Goal: Transaction & Acquisition: Book appointment/travel/reservation

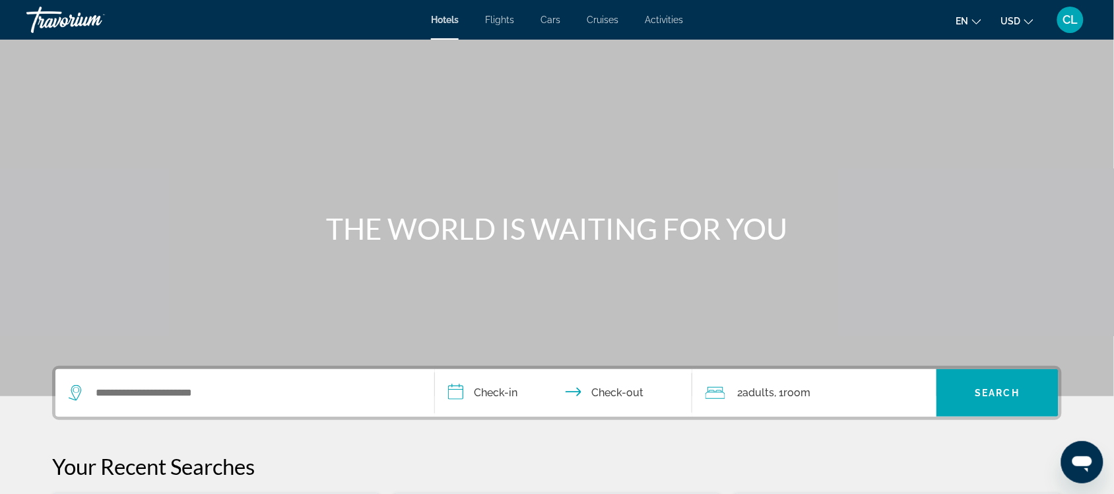
click at [546, 18] on span "Cars" at bounding box center [551, 20] width 20 height 11
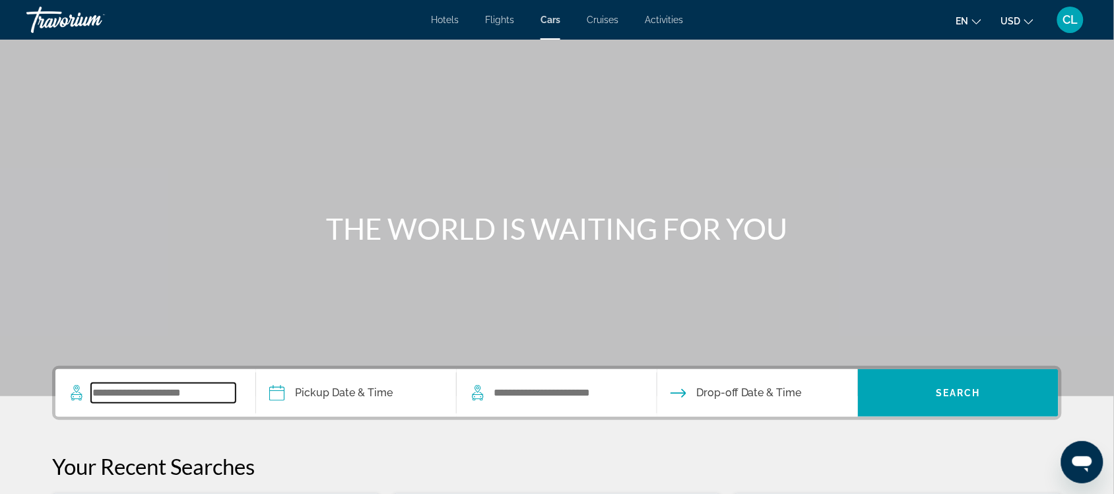
click at [106, 395] on input "Search widget" at bounding box center [163, 393] width 145 height 20
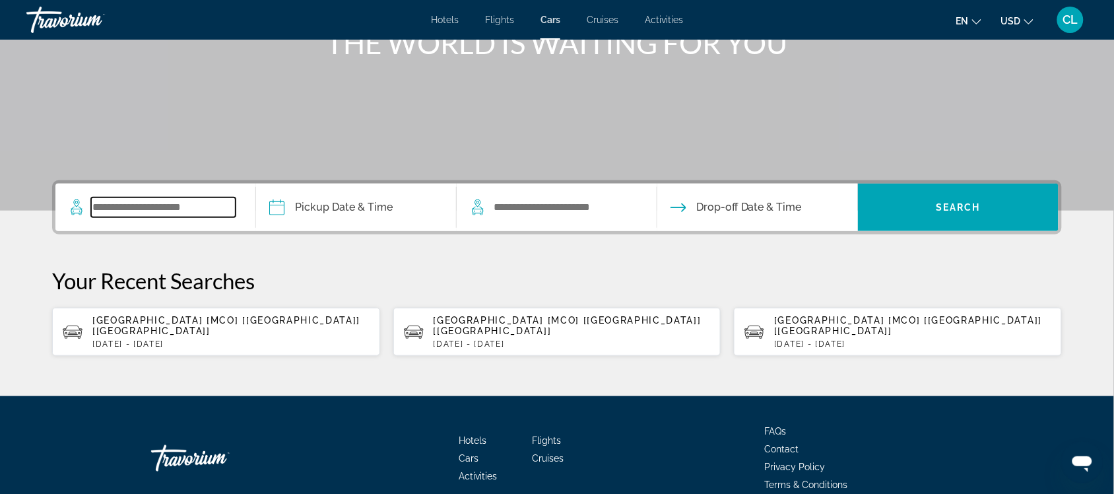
scroll to position [239, 0]
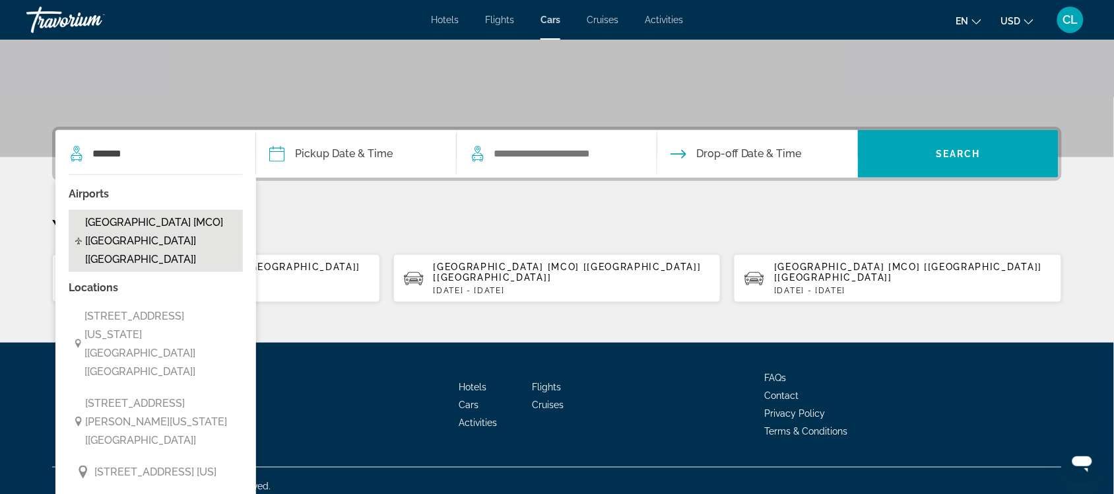
click at [137, 221] on span "[GEOGRAPHIC_DATA] [MCO] [[GEOGRAPHIC_DATA]] [[GEOGRAPHIC_DATA]]" at bounding box center [160, 240] width 151 height 55
type input "**********"
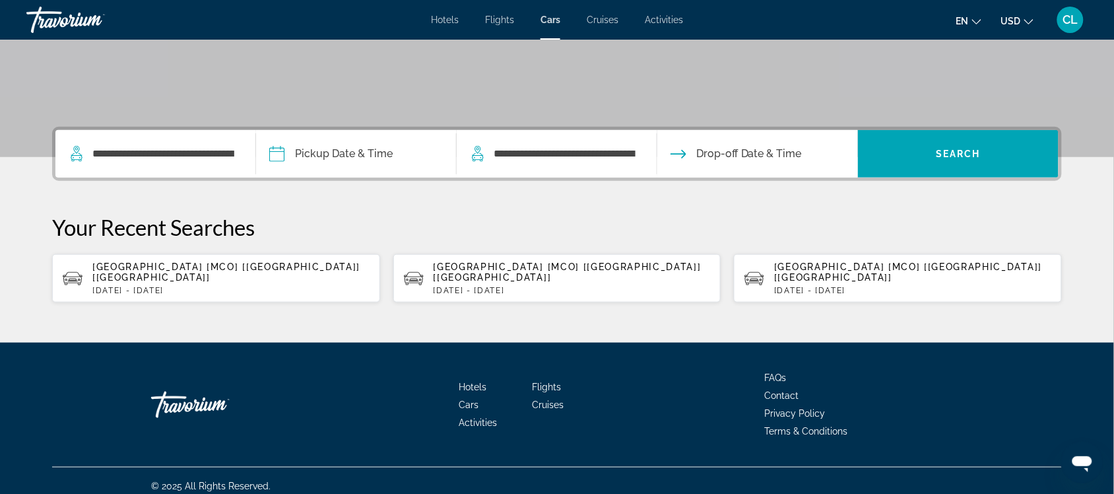
click at [274, 148] on input "Pickup date" at bounding box center [356, 155] width 206 height 51
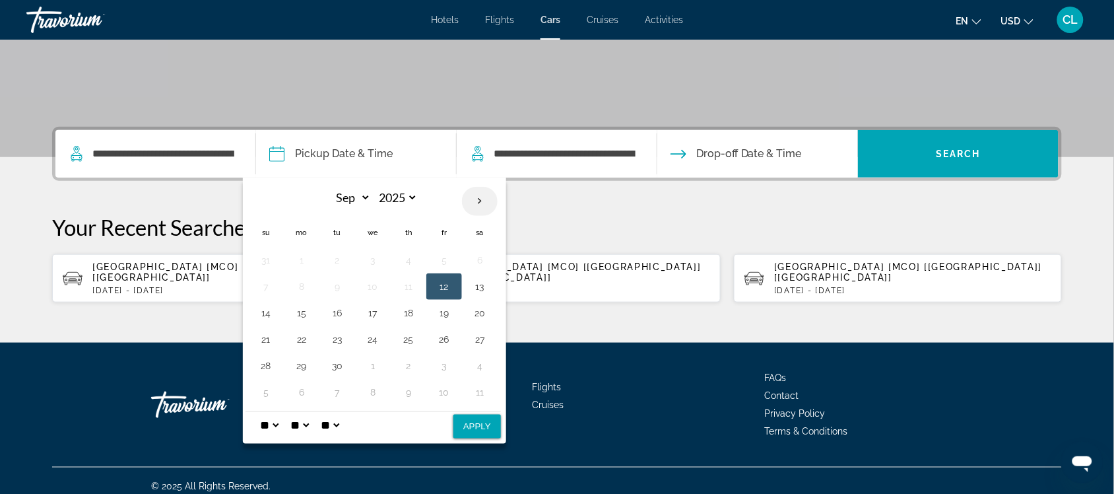
click at [478, 201] on th "Next month" at bounding box center [480, 201] width 36 height 29
select select "*"
click at [479, 263] on button "4" at bounding box center [479, 260] width 21 height 18
click at [486, 426] on button "Apply" at bounding box center [477, 426] width 48 height 24
type input "**********"
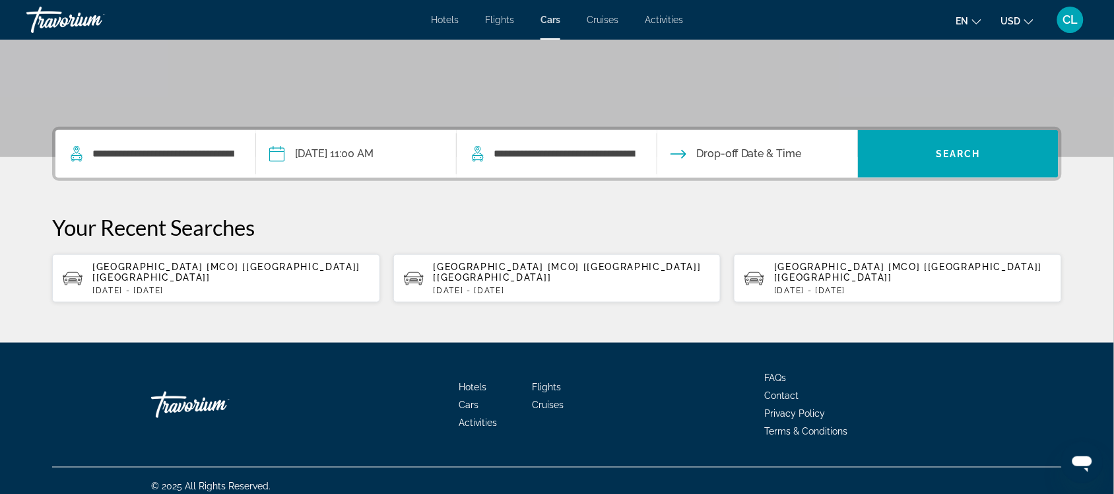
click at [713, 149] on input "Drop-off date" at bounding box center [757, 155] width 206 height 51
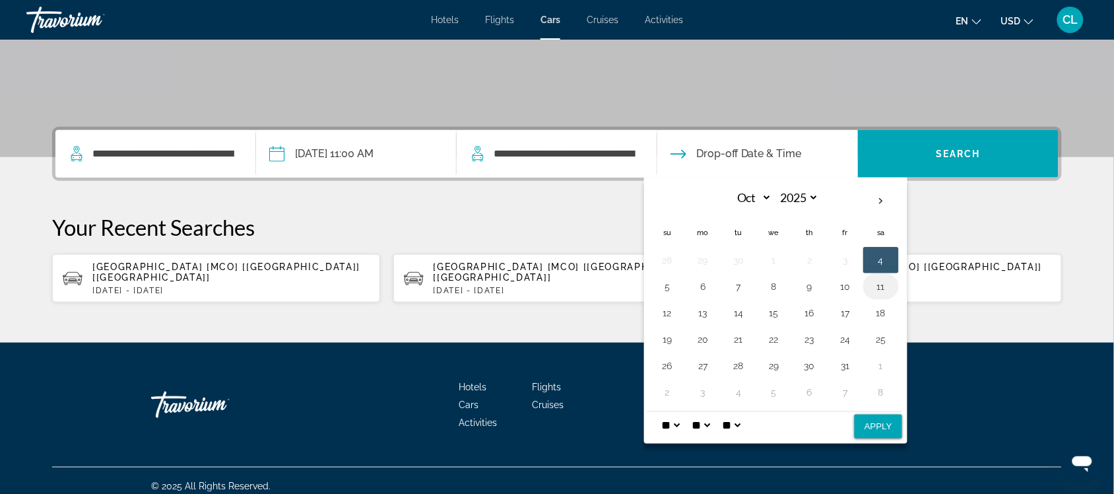
click at [882, 280] on button "11" at bounding box center [881, 286] width 21 height 18
click at [884, 424] on button "Apply" at bounding box center [879, 426] width 48 height 24
type input "**********"
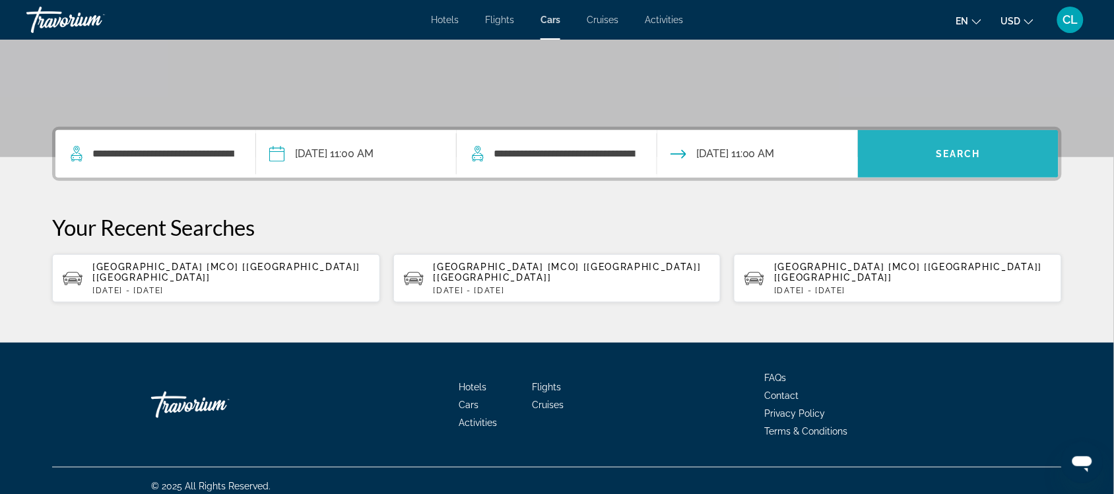
click at [954, 145] on span "Search widget" at bounding box center [958, 154] width 201 height 32
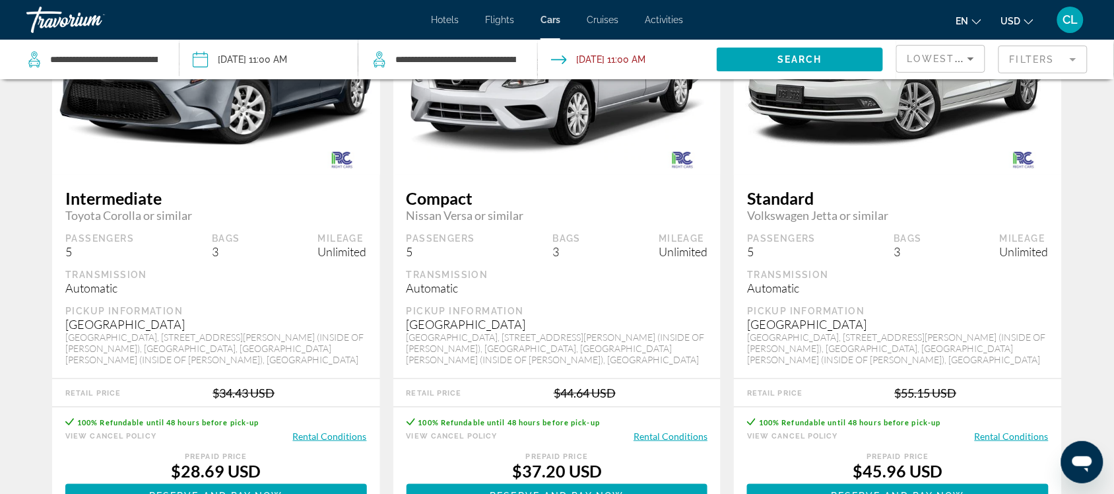
scroll to position [165, 0]
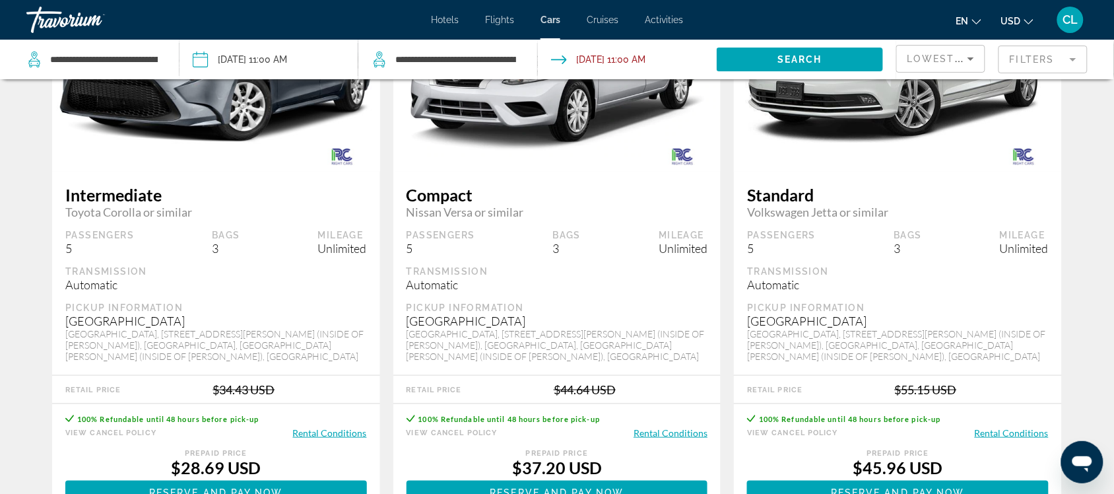
click at [1010, 22] on span "USD" at bounding box center [1011, 21] width 20 height 11
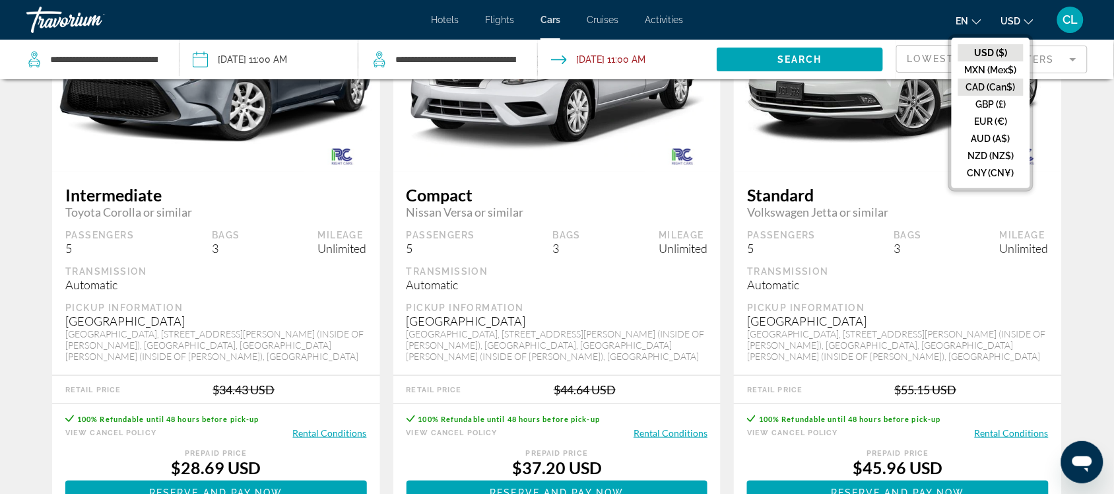
click at [974, 82] on button "CAD (Can$)" at bounding box center [990, 87] width 65 height 17
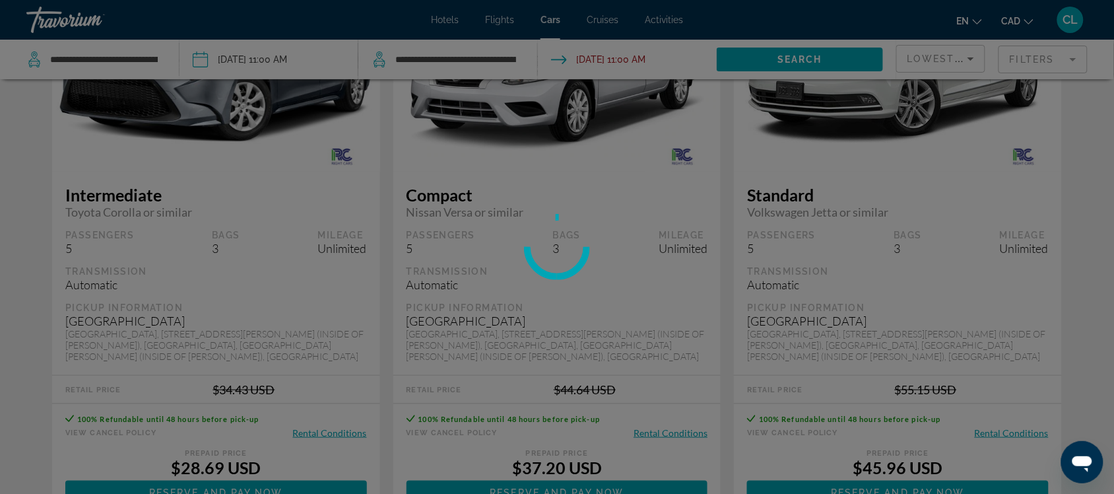
scroll to position [0, 0]
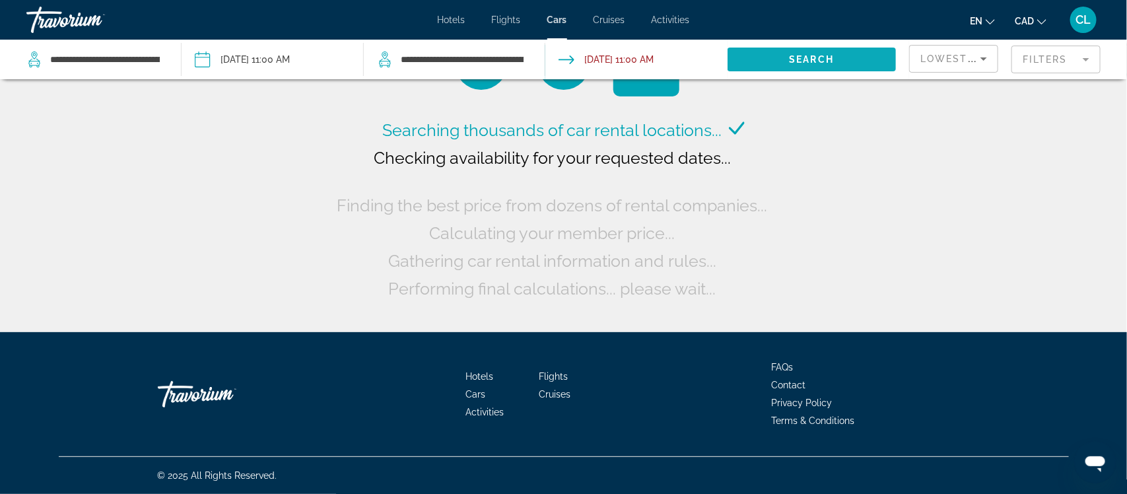
click at [823, 55] on span "Search" at bounding box center [811, 59] width 45 height 11
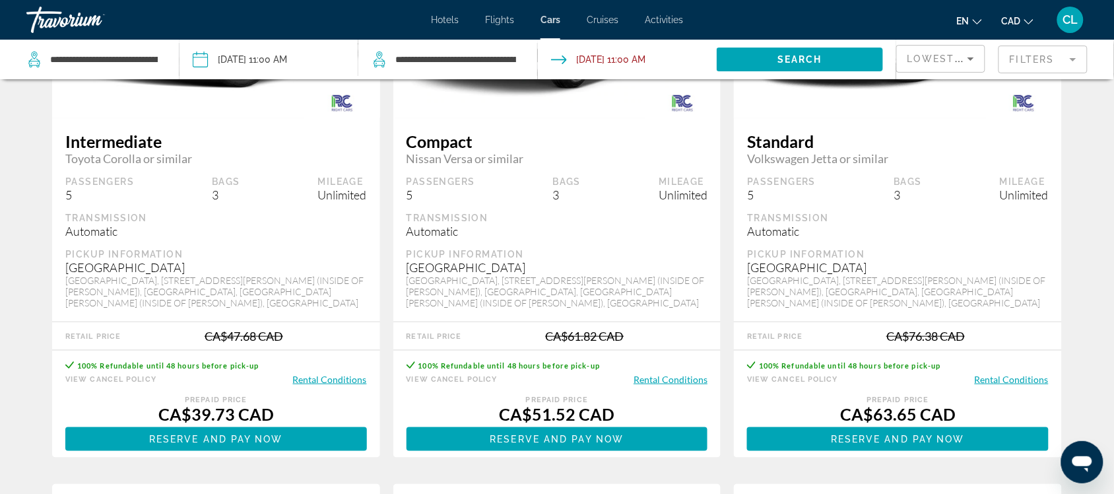
scroll to position [247, 0]
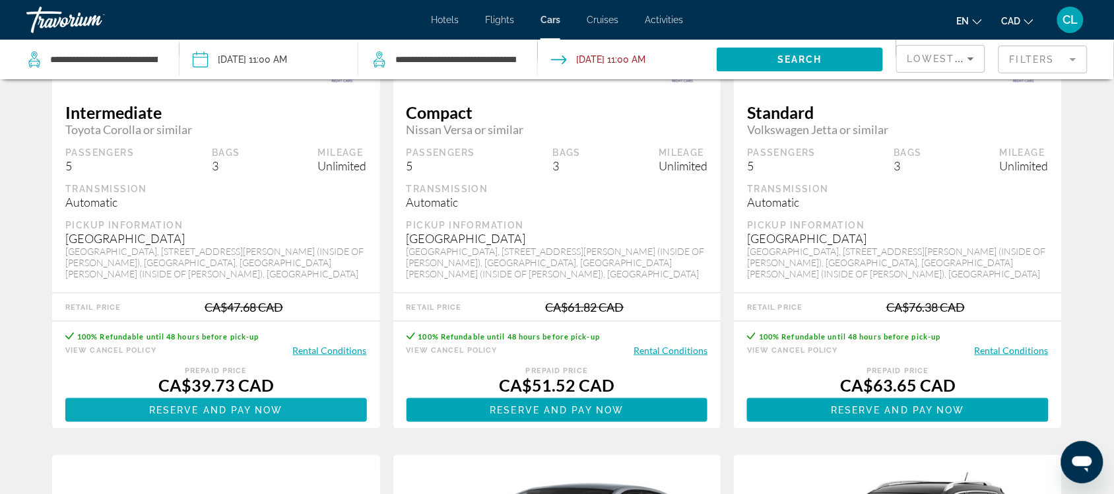
click at [223, 409] on span "Reserve and pay now" at bounding box center [216, 410] width 134 height 11
